Goal: Register for event/course

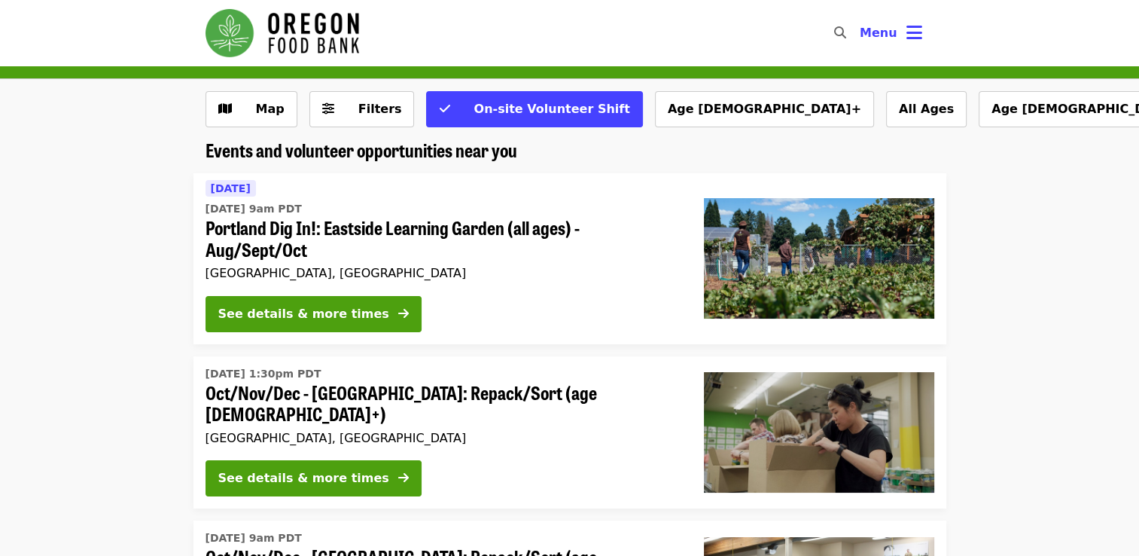
click at [901, 35] on button "Menu" at bounding box center [891, 33] width 87 height 36
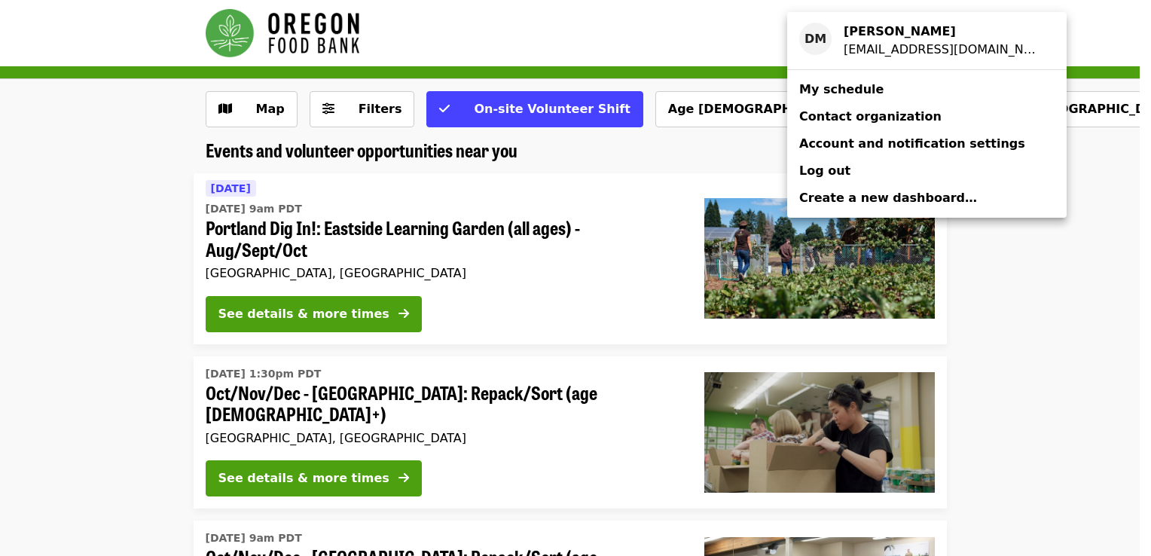
click at [872, 93] on link "My schedule" at bounding box center [926, 89] width 279 height 27
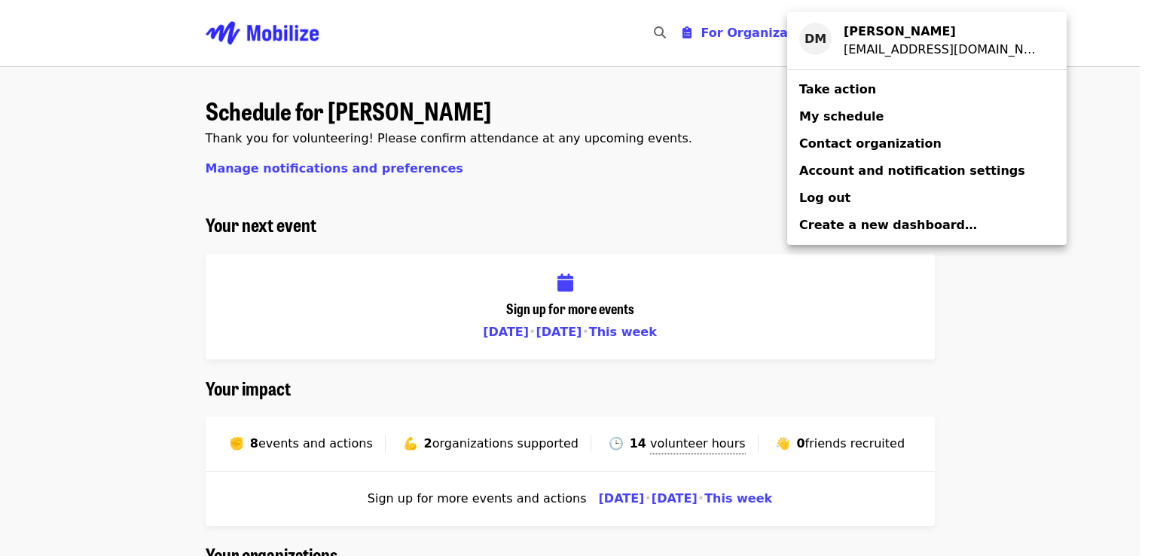
click at [151, 375] on div "Account menu" at bounding box center [575, 278] width 1151 height 556
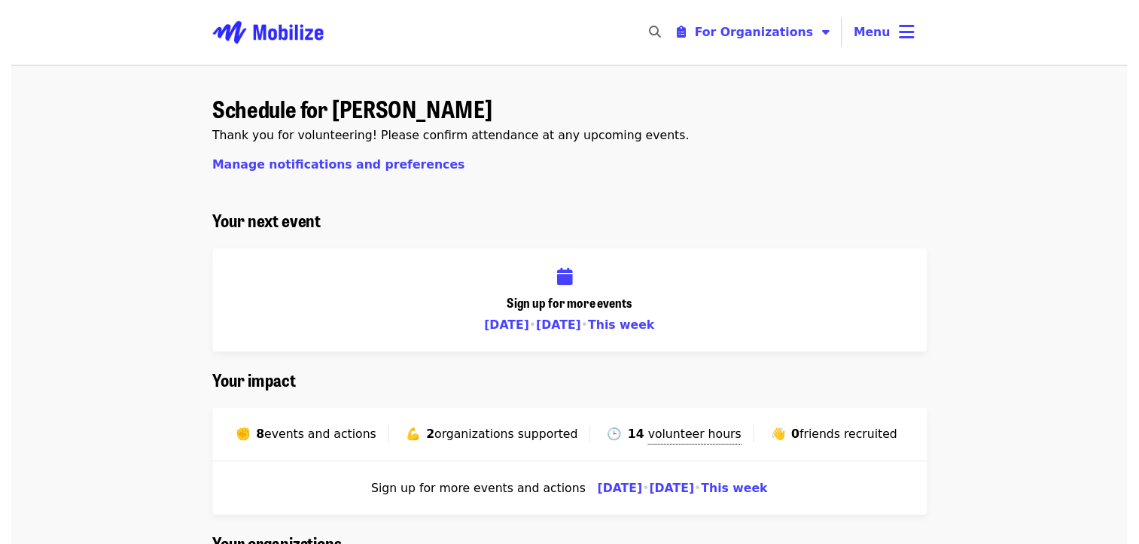
scroll to position [264, 0]
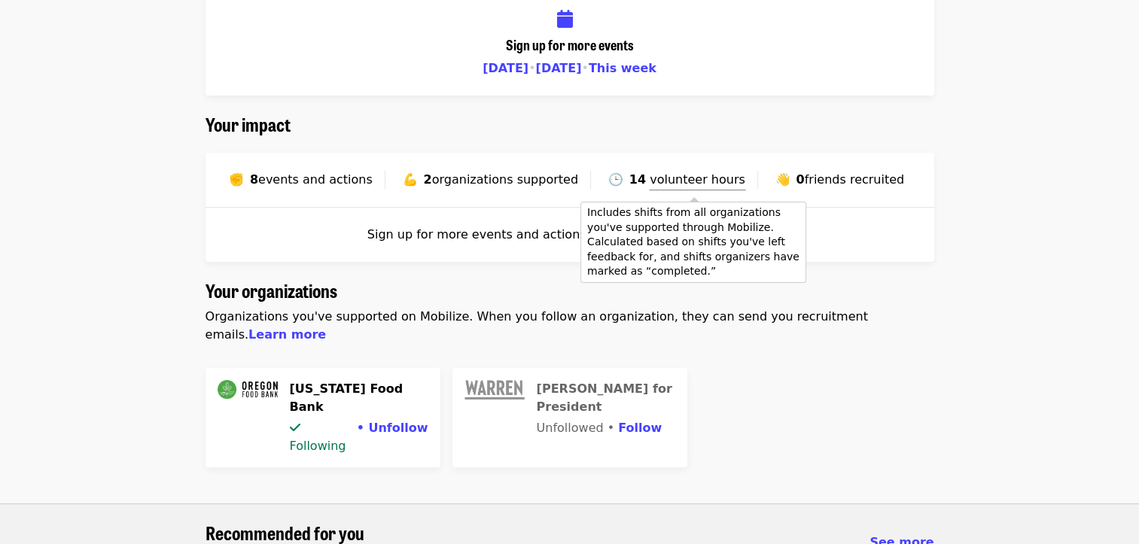
click at [724, 178] on span "volunteer hours" at bounding box center [698, 179] width 96 height 14
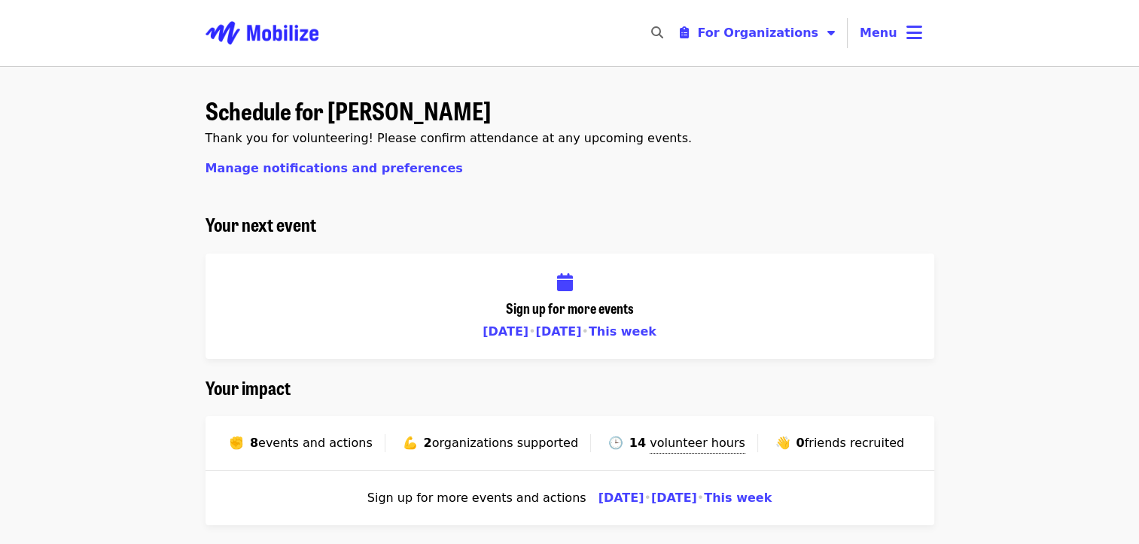
scroll to position [0, 0]
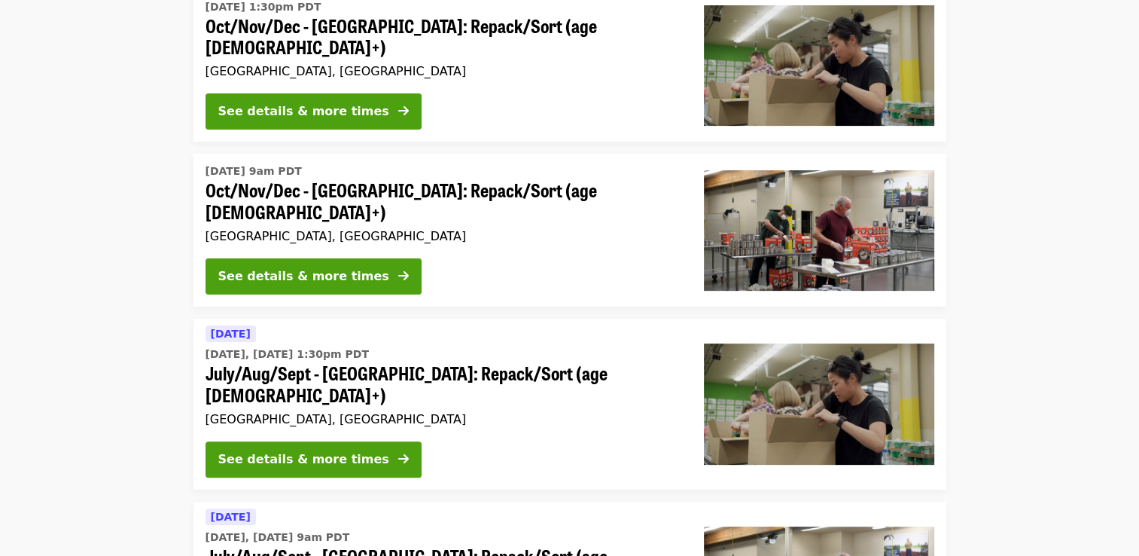
scroll to position [533, 0]
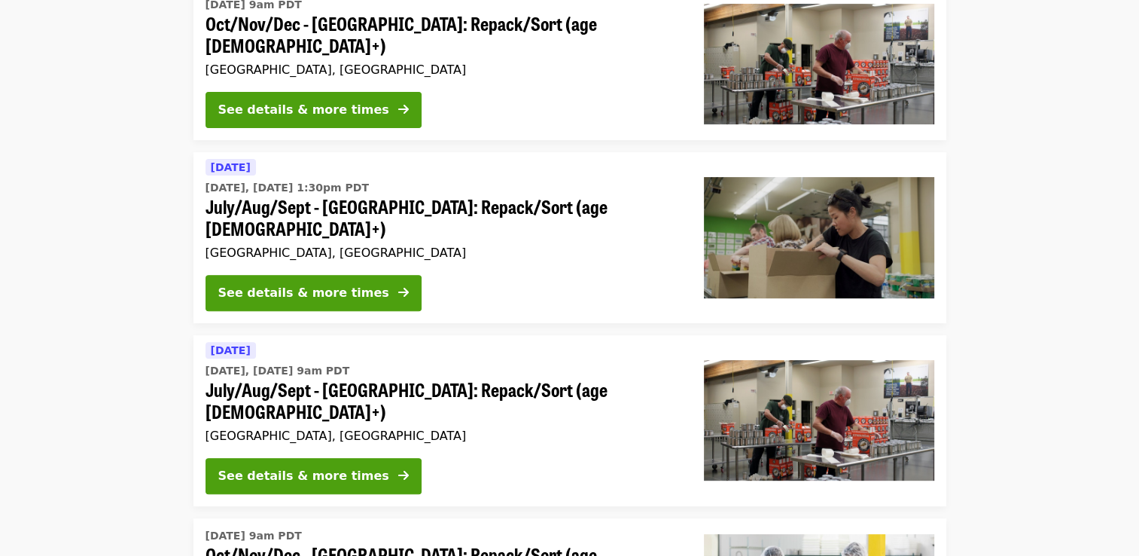
click at [416, 379] on span "July/Aug/Sept - [GEOGRAPHIC_DATA]: Repack/Sort (age [DEMOGRAPHIC_DATA]+)" at bounding box center [443, 401] width 474 height 44
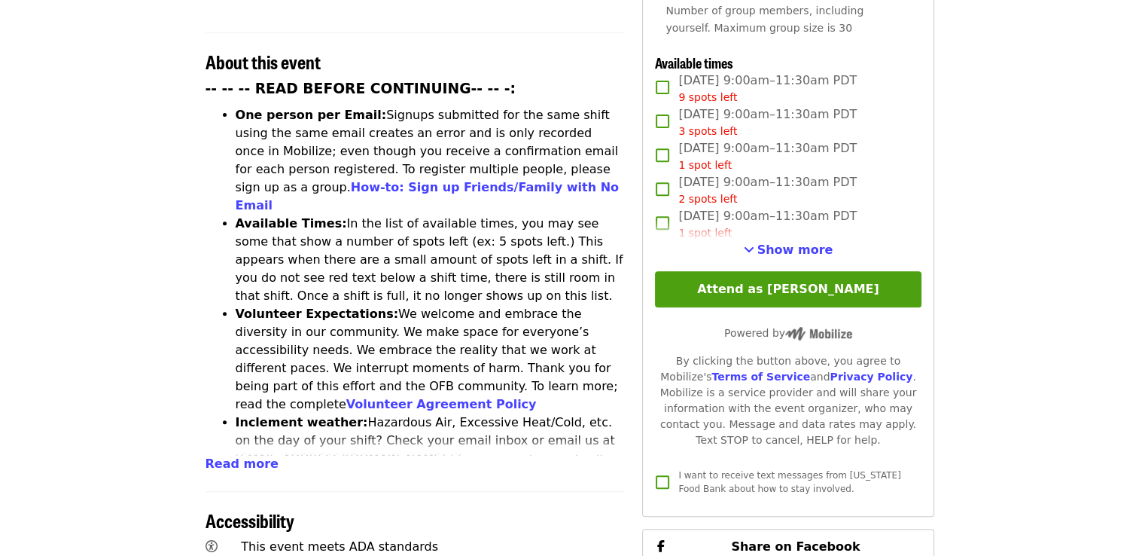
scroll to position [564, 0]
click at [778, 249] on span "Show more" at bounding box center [796, 250] width 76 height 14
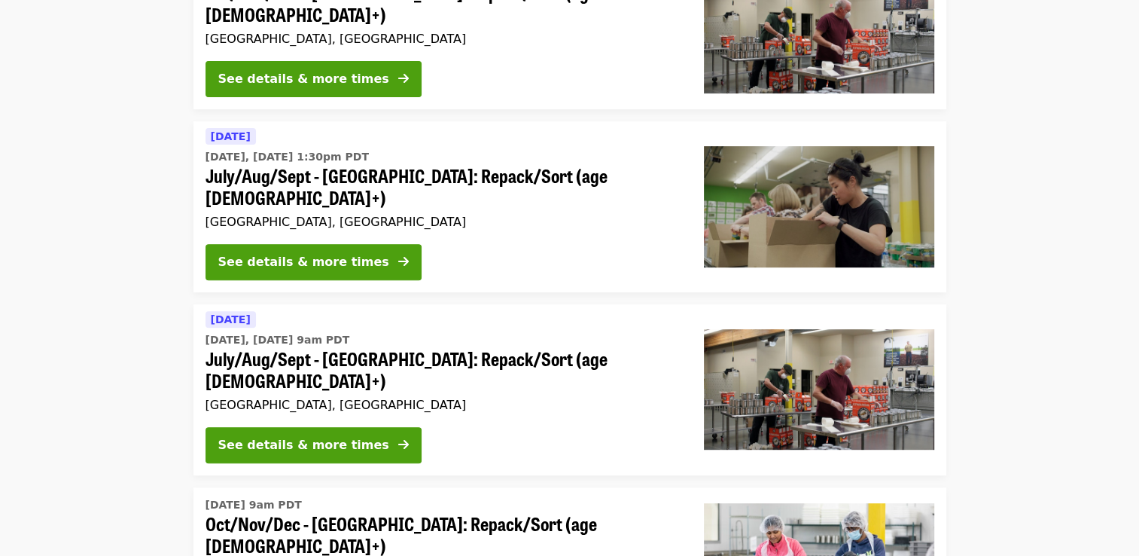
scroll to position [533, 0]
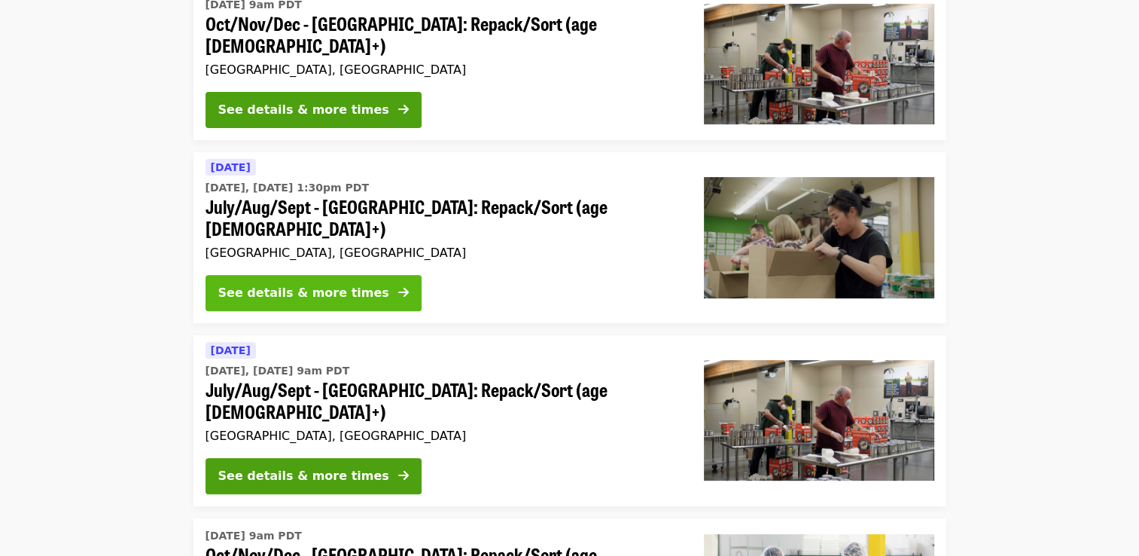
click at [287, 275] on button "See details & more times" at bounding box center [314, 293] width 216 height 36
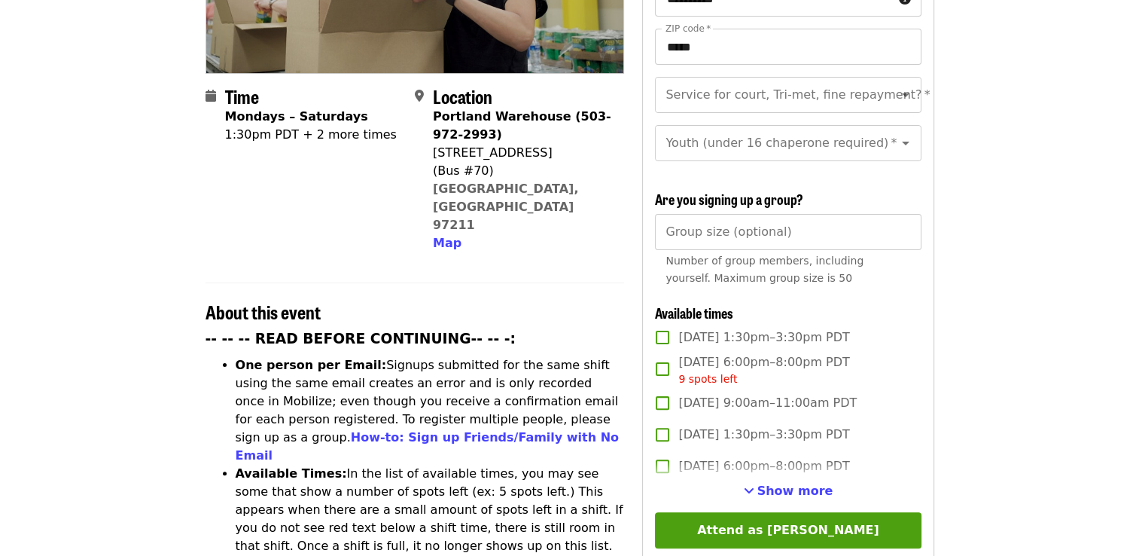
scroll to position [316, 0]
click at [769, 488] on span "Show more" at bounding box center [796, 490] width 76 height 14
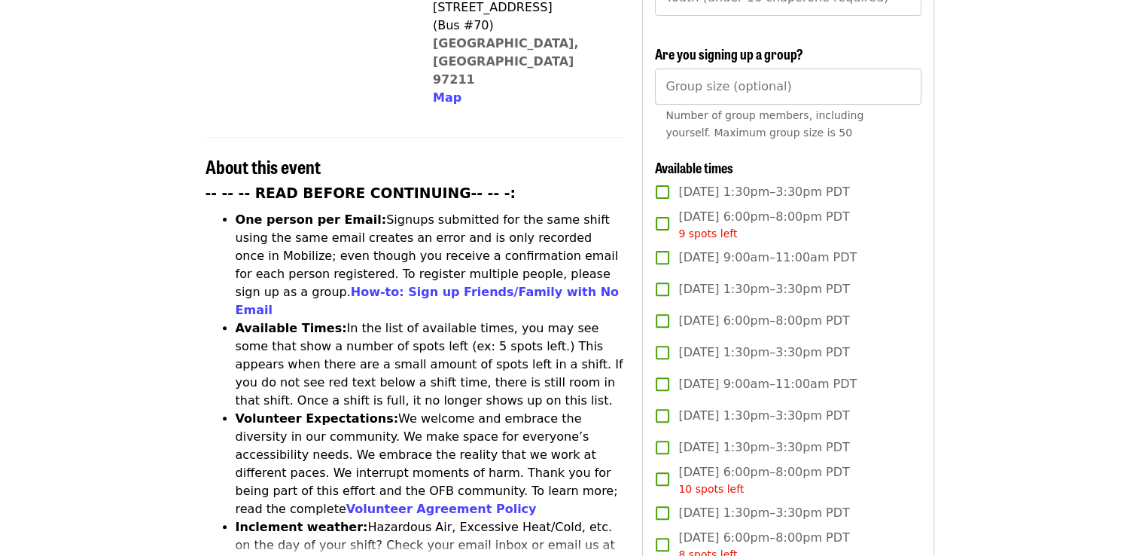
scroll to position [509, 0]
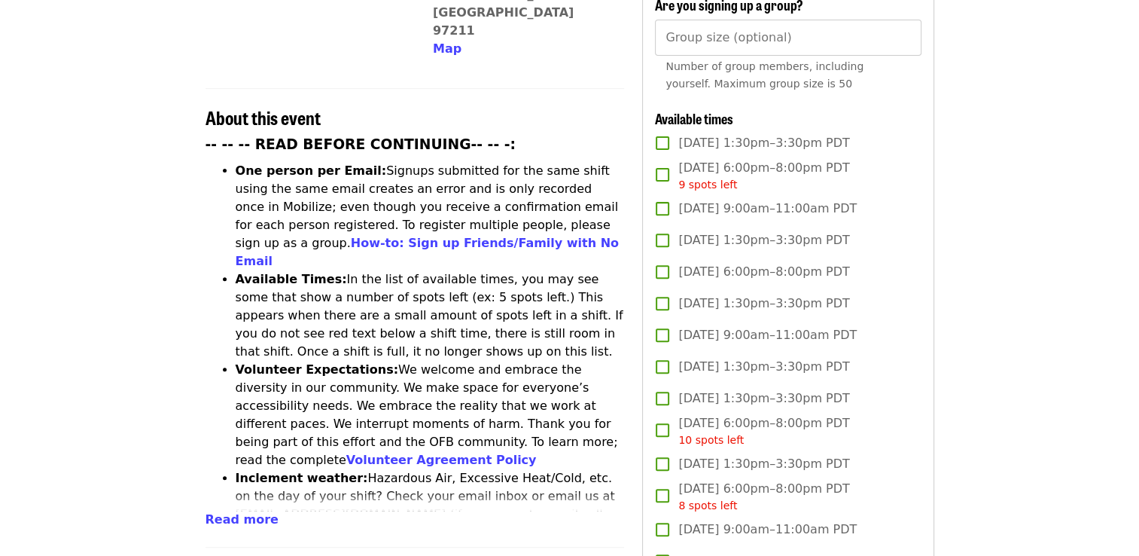
click at [822, 417] on span "[DATE] 6:00pm–8:00pm PDT 10 spots left" at bounding box center [763, 431] width 171 height 34
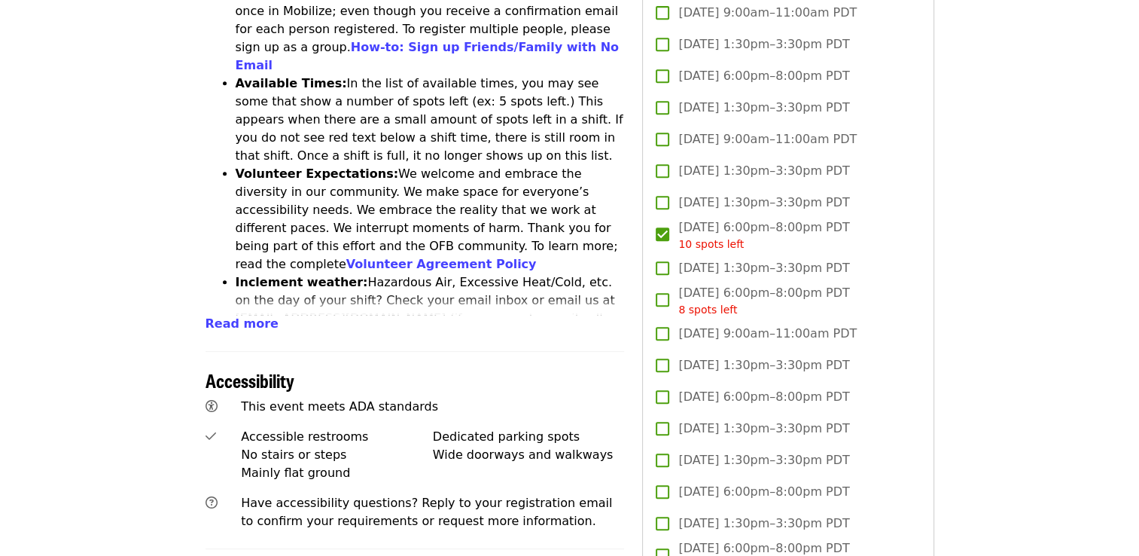
scroll to position [720, 0]
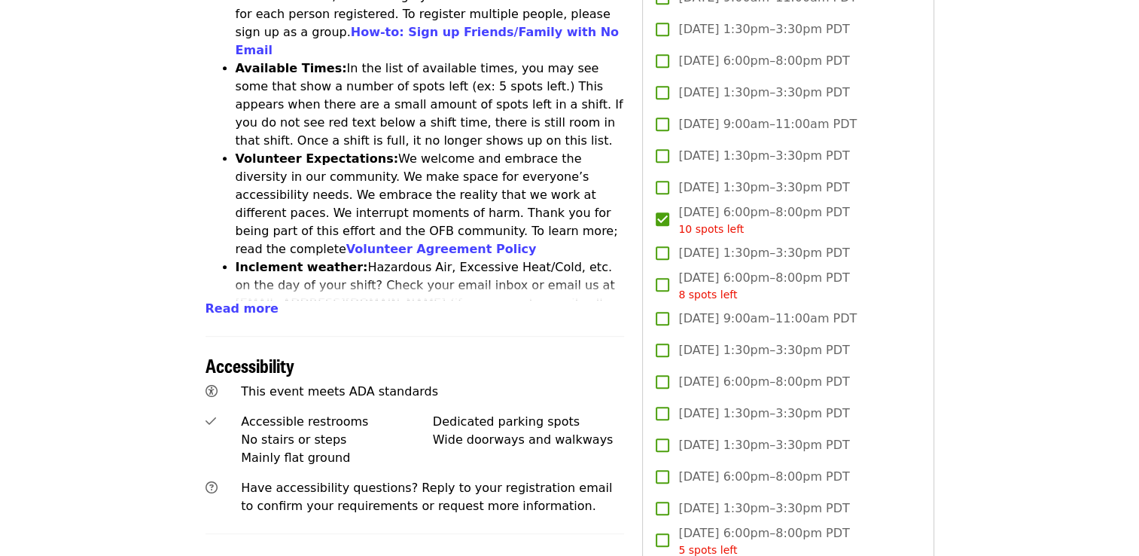
click at [719, 474] on span "[DATE] 6:00pm–8:00pm PDT" at bounding box center [763, 477] width 171 height 18
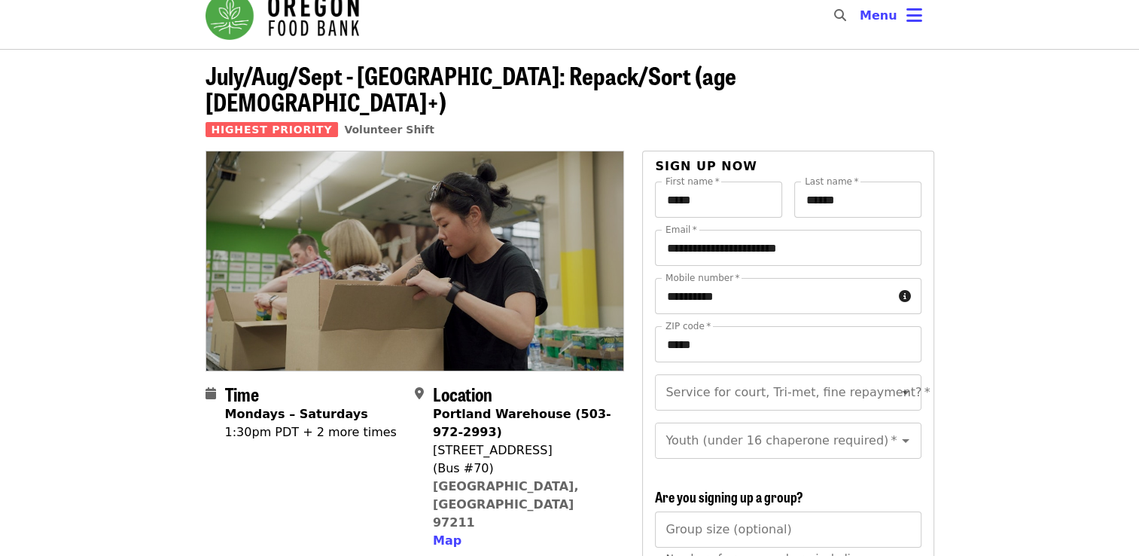
scroll to position [0, 0]
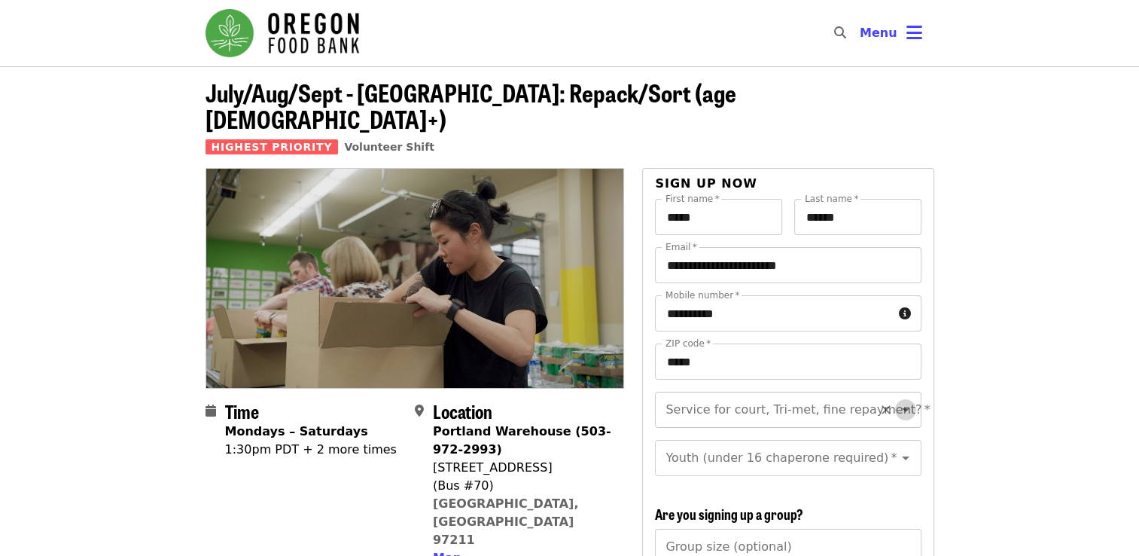
click at [897, 401] on icon "Open" at bounding box center [906, 410] width 18 height 18
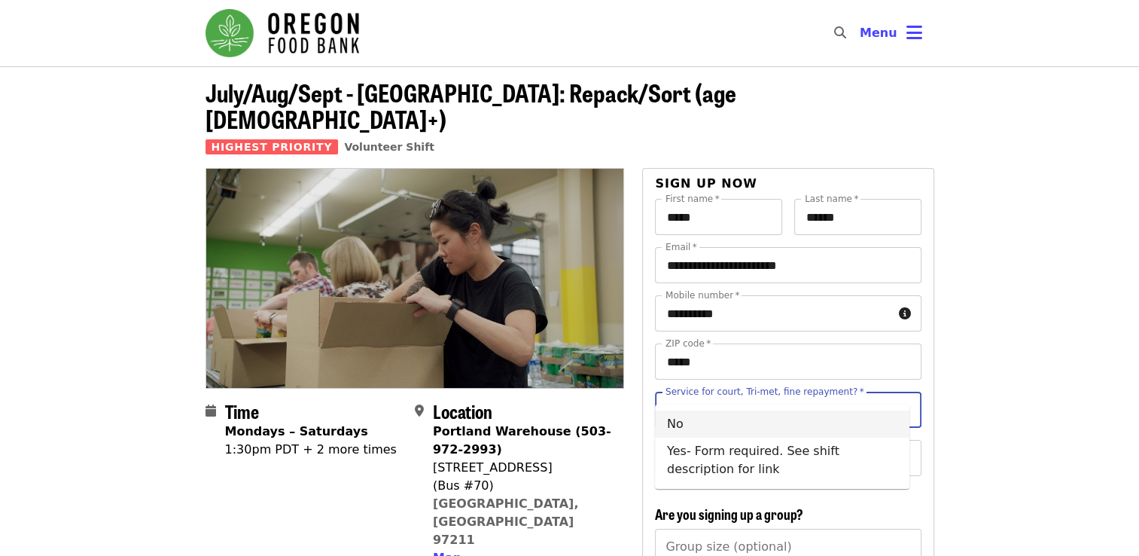
click at [784, 424] on li "No" at bounding box center [782, 423] width 255 height 27
type input "**"
click at [898, 450] on icon "Open" at bounding box center [906, 458] width 18 height 18
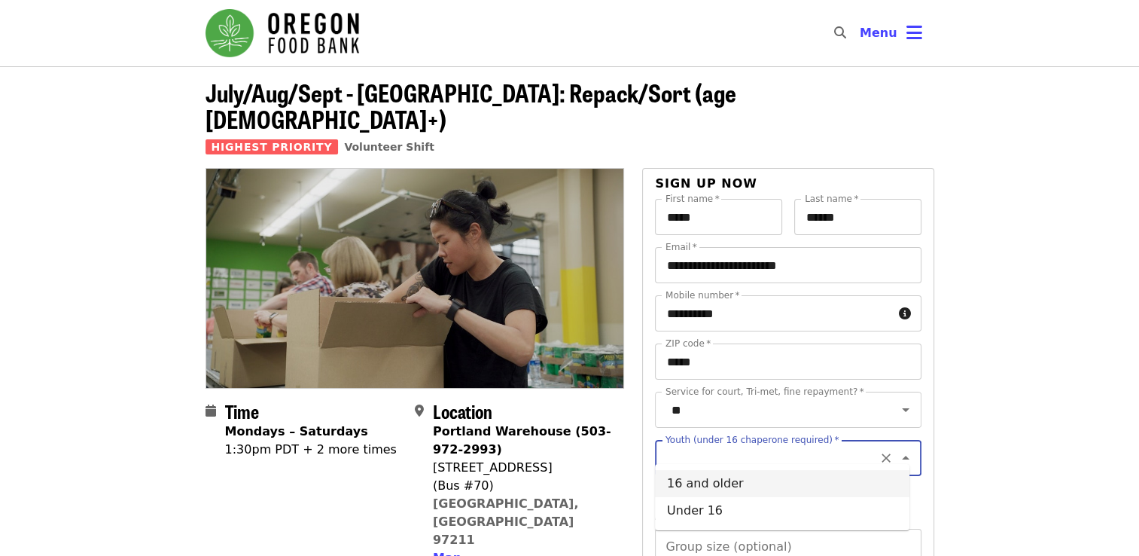
click at [759, 487] on li "16 and older" at bounding box center [782, 483] width 255 height 27
type input "**********"
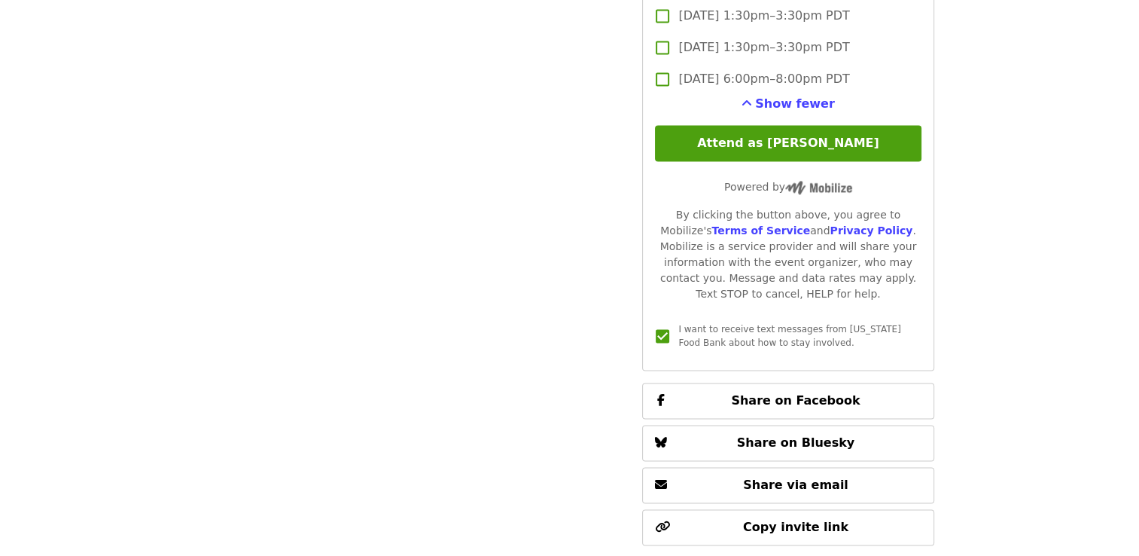
scroll to position [2242, 0]
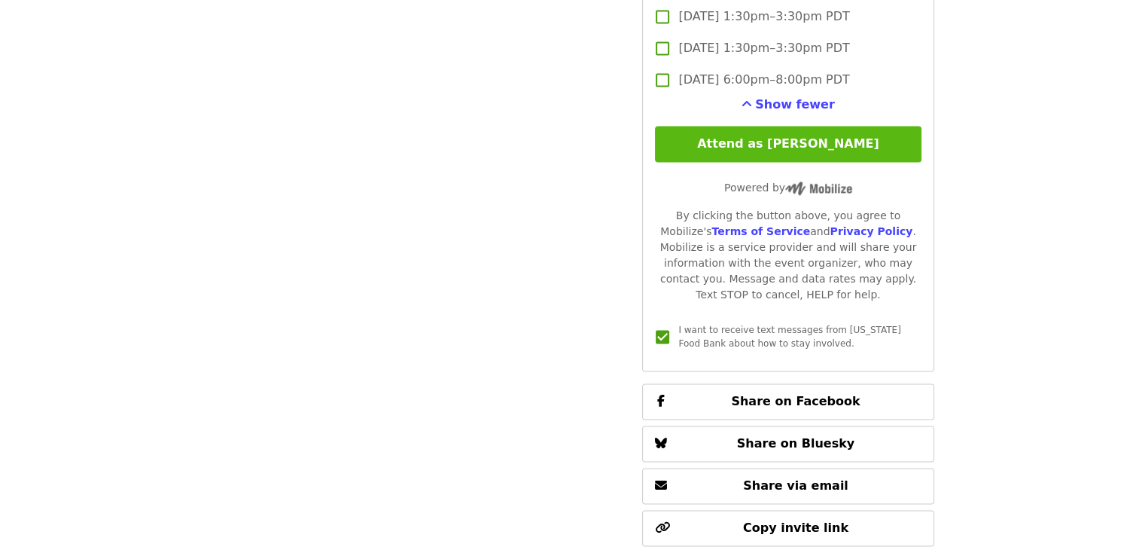
click at [795, 146] on button "Attend as [PERSON_NAME]" at bounding box center [788, 144] width 266 height 36
